Goal: Task Accomplishment & Management: Manage account settings

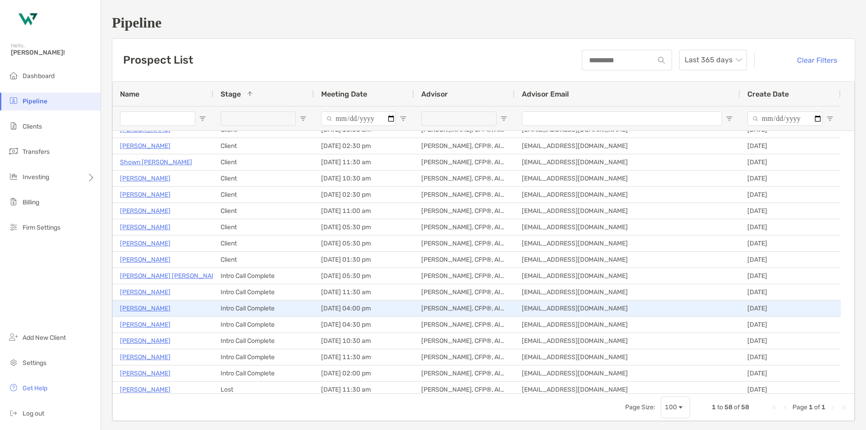
scroll to position [135, 0]
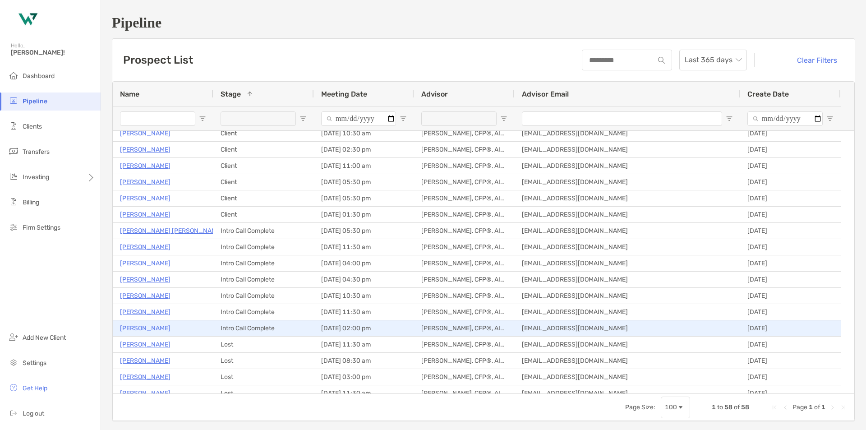
click at [139, 328] on p "[PERSON_NAME]" at bounding box center [145, 328] width 51 height 11
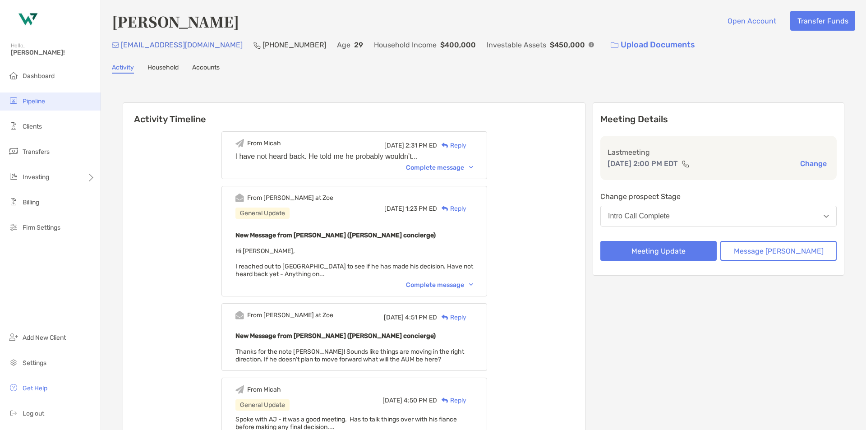
click at [41, 100] on span "Pipeline" at bounding box center [34, 101] width 23 height 8
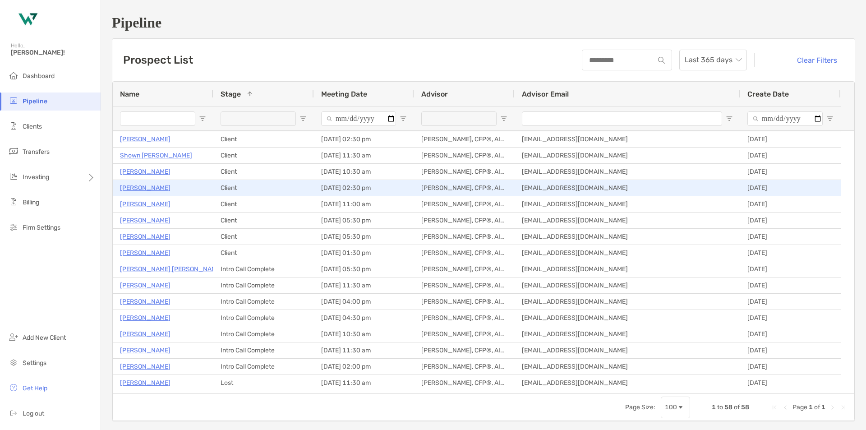
scroll to position [135, 0]
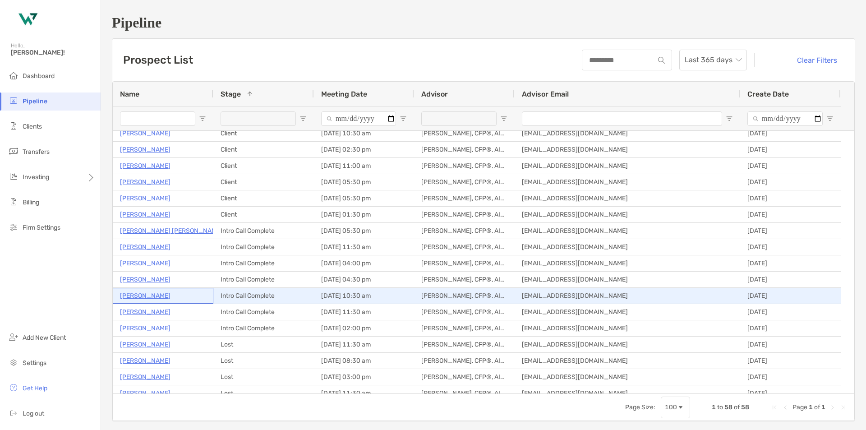
click at [151, 296] on p "[PERSON_NAME]" at bounding box center [145, 295] width 51 height 11
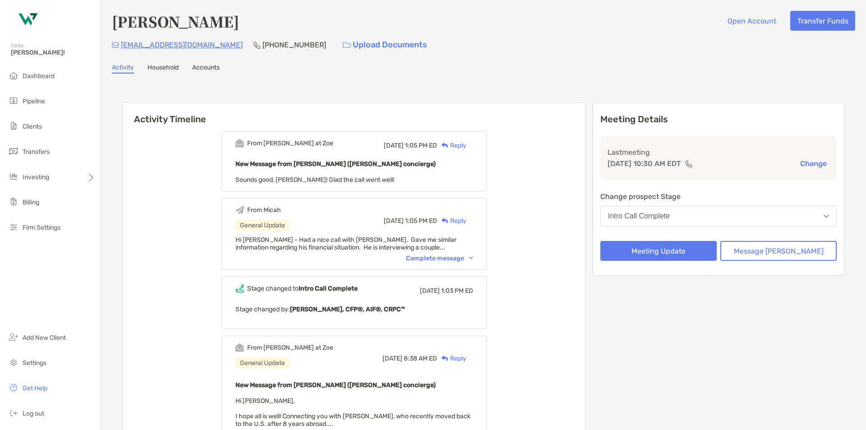
click at [440, 258] on div "Complete message" at bounding box center [439, 258] width 67 height 8
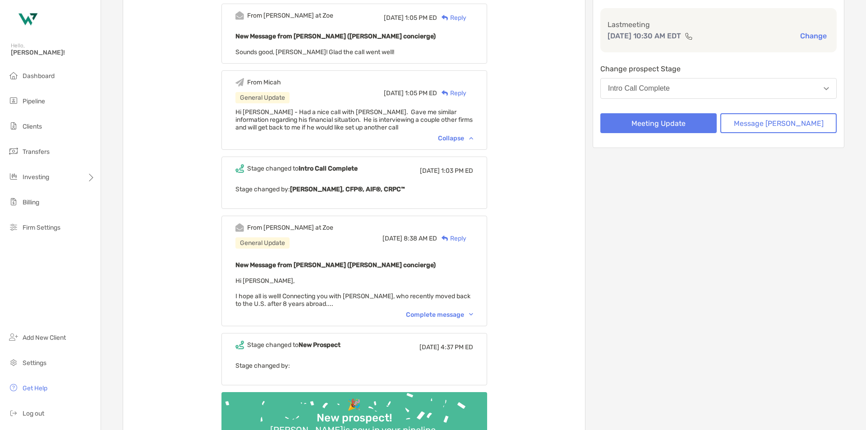
scroll to position [135, 0]
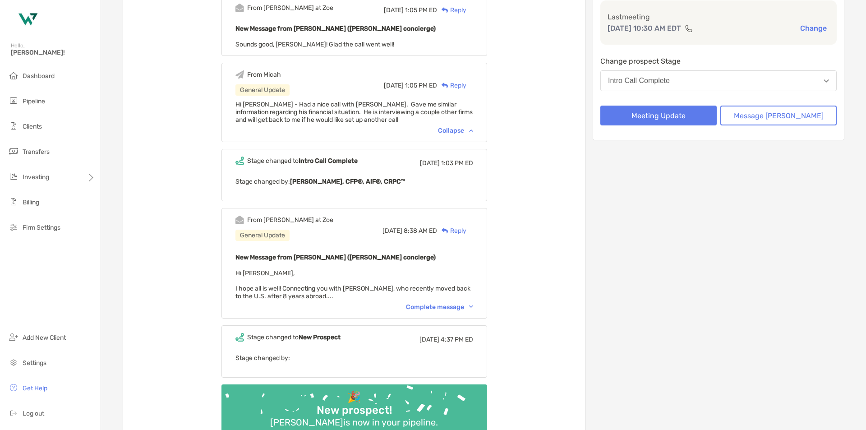
click at [436, 305] on div "Complete message" at bounding box center [439, 307] width 67 height 8
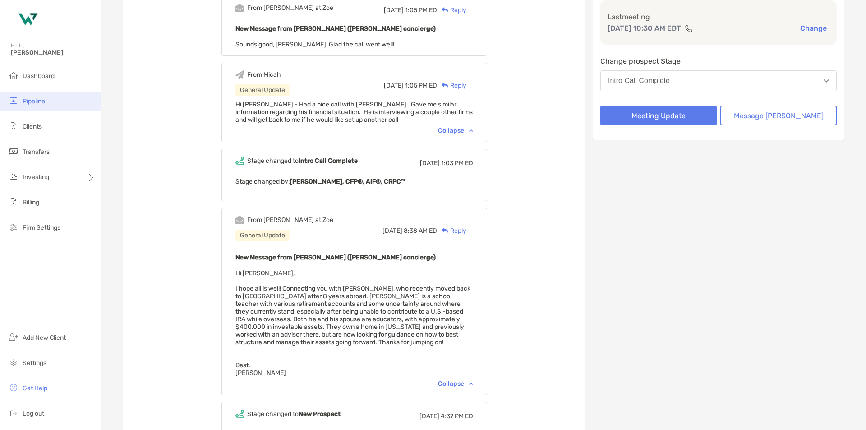
click at [40, 101] on span "Pipeline" at bounding box center [34, 101] width 23 height 8
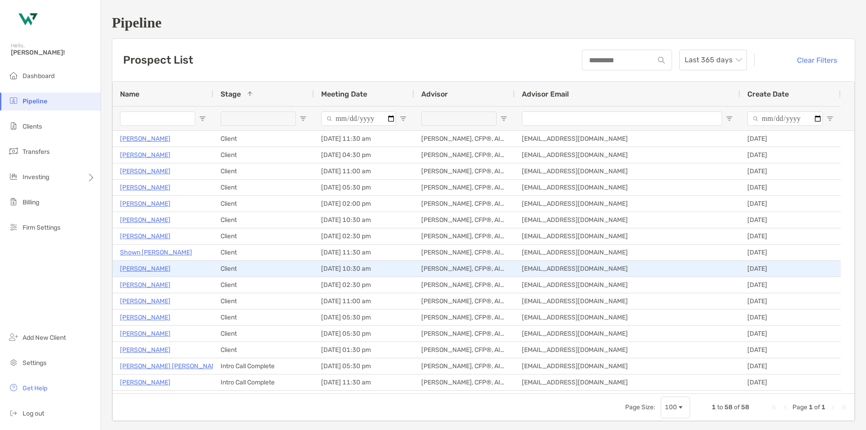
scroll to position [90, 0]
